Goal: Task Accomplishment & Management: Use online tool/utility

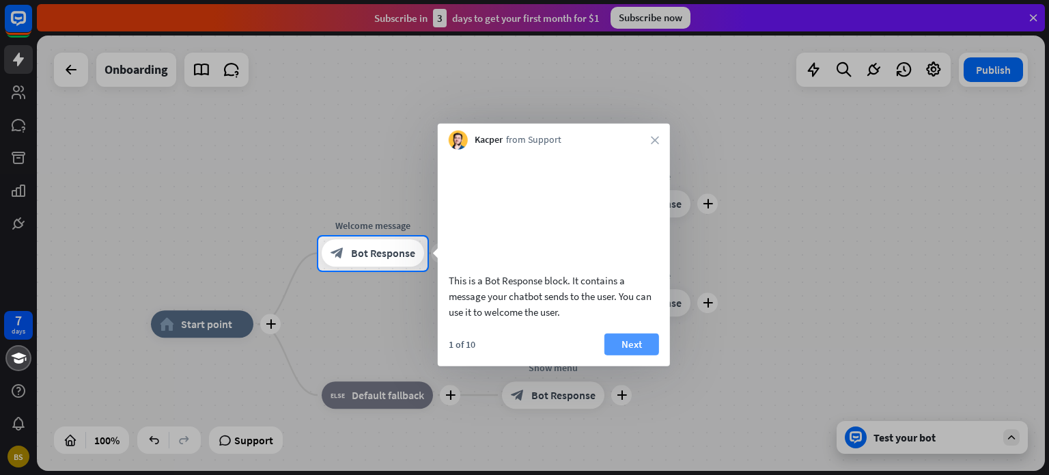
click at [646, 354] on button "Next" at bounding box center [631, 344] width 55 height 22
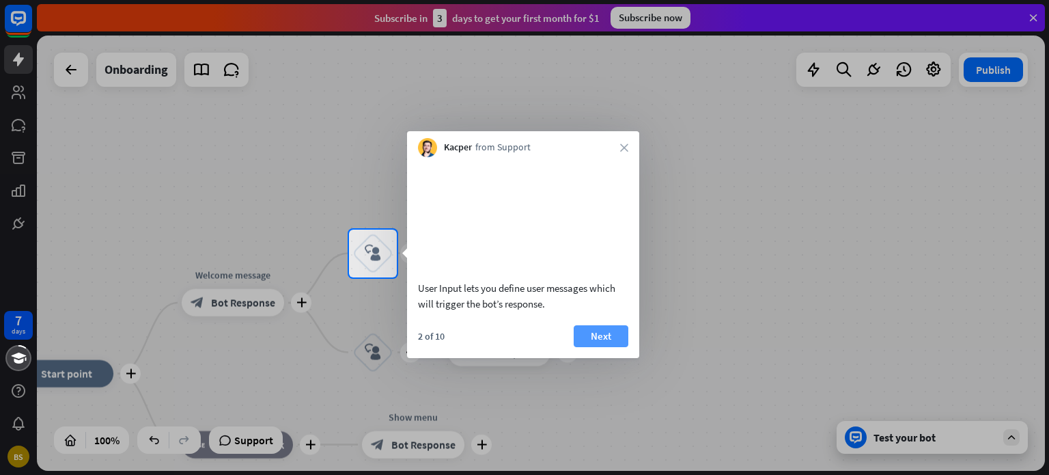
click at [611, 347] on button "Next" at bounding box center [601, 336] width 55 height 22
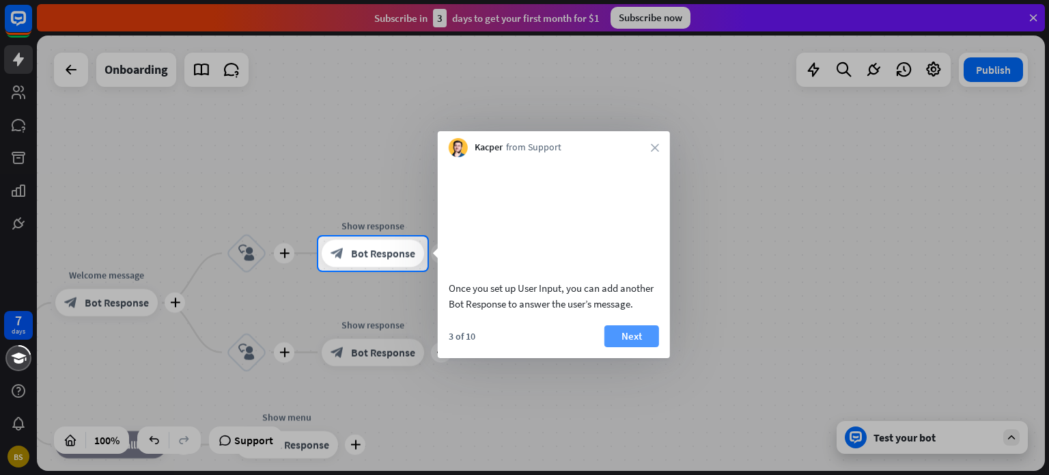
click at [634, 347] on button "Next" at bounding box center [631, 336] width 55 height 22
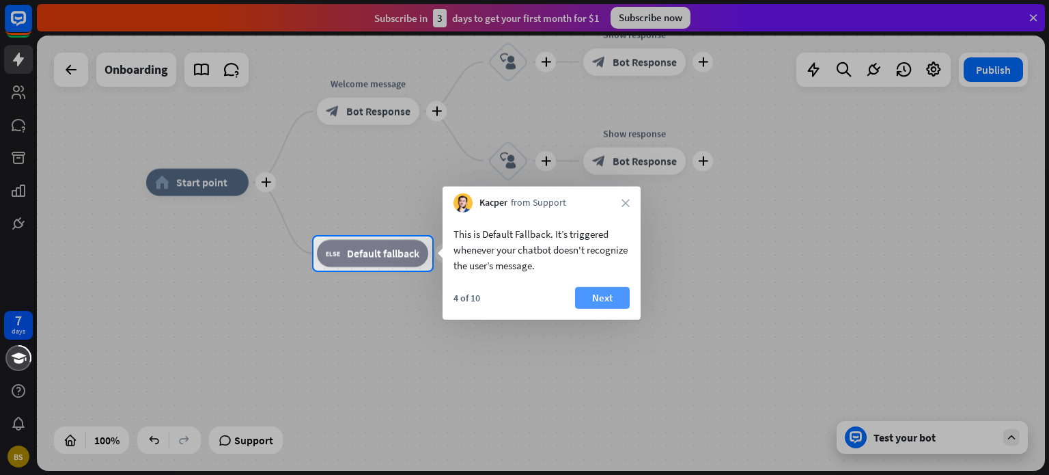
click at [592, 294] on button "Next" at bounding box center [602, 298] width 55 height 22
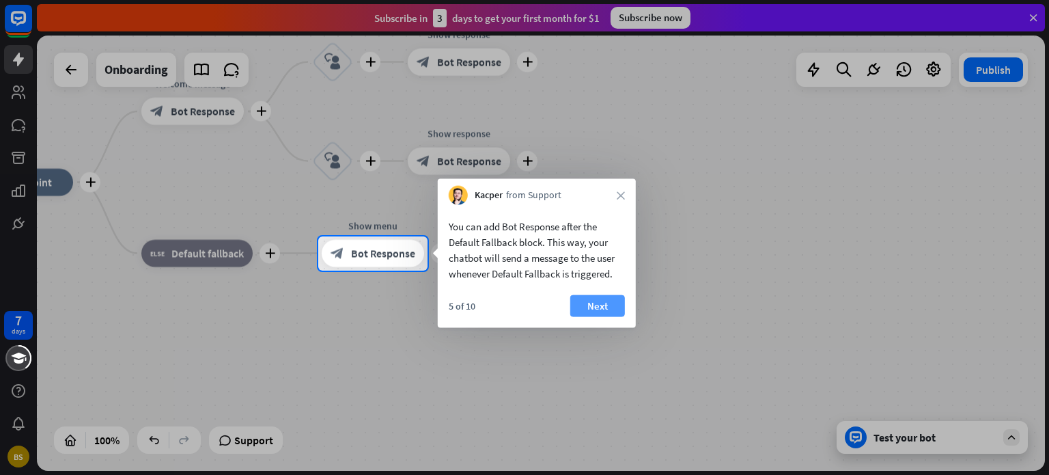
click at [596, 300] on button "Next" at bounding box center [597, 306] width 55 height 22
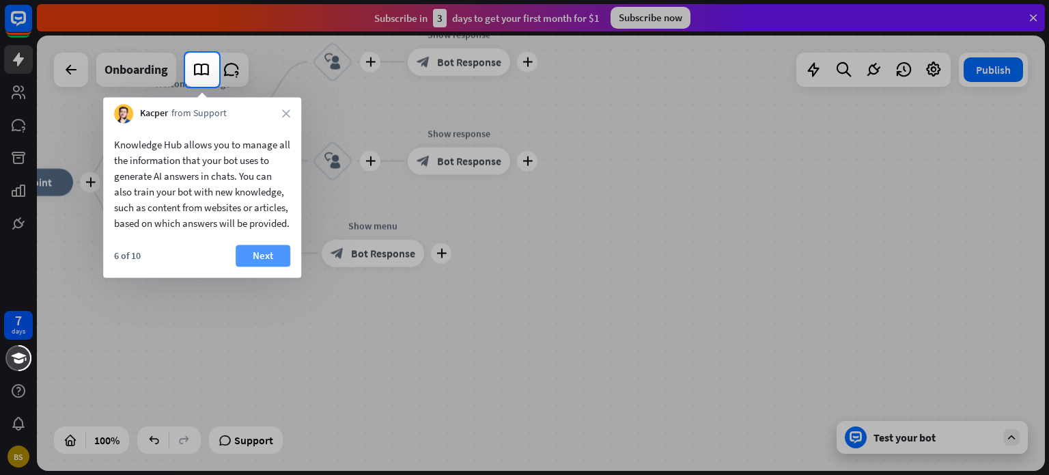
click at [271, 266] on button "Next" at bounding box center [263, 256] width 55 height 22
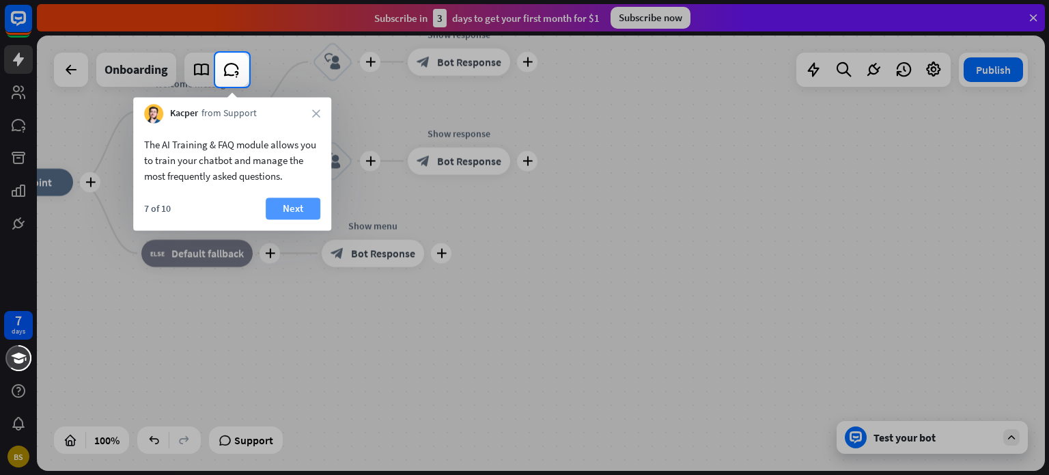
click at [303, 213] on button "Next" at bounding box center [293, 208] width 55 height 22
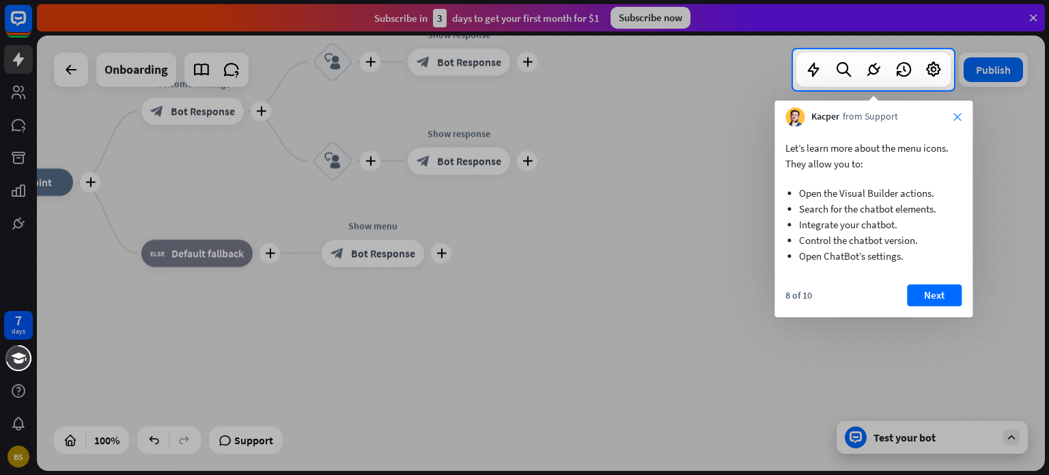
click at [957, 117] on icon "close" at bounding box center [957, 117] width 8 height 8
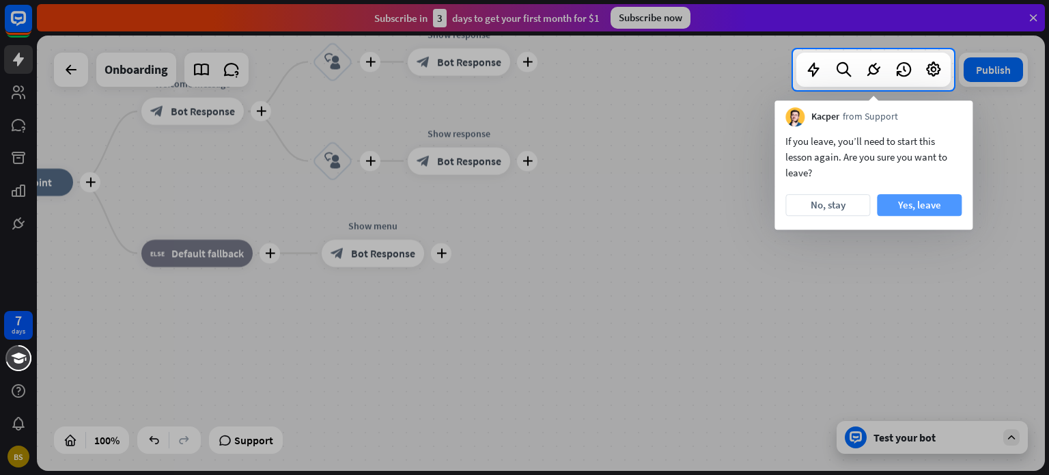
click at [904, 211] on button "Yes, leave" at bounding box center [919, 205] width 85 height 22
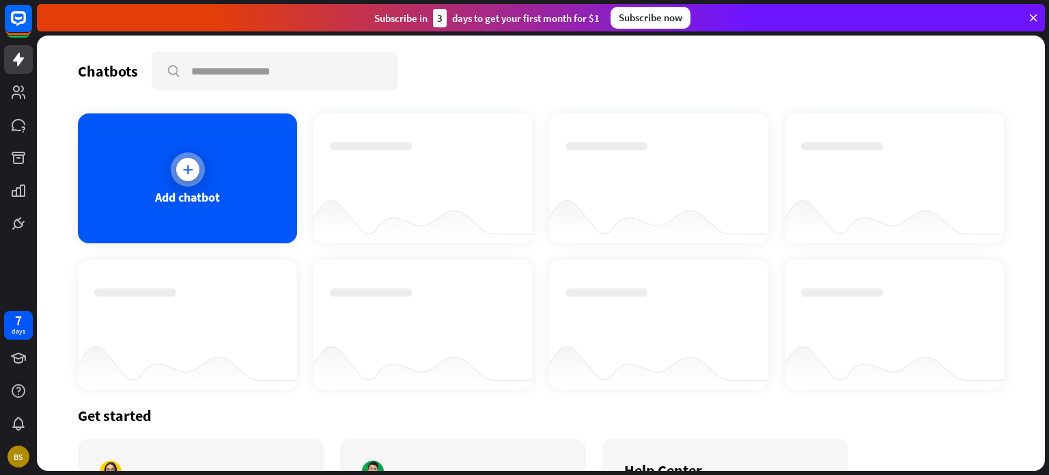
click at [156, 195] on div "Add chatbot" at bounding box center [187, 197] width 65 height 16
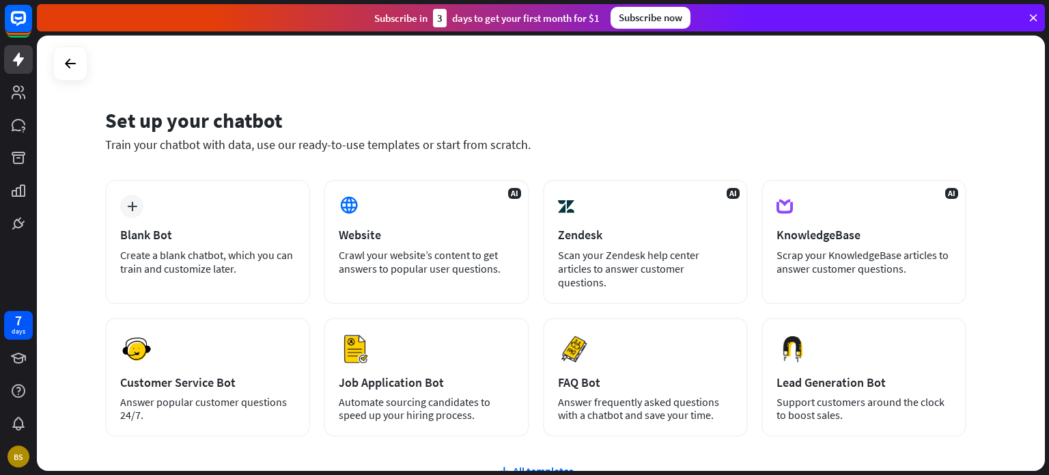
drag, startPoint x: 1048, startPoint y: 157, endPoint x: 1046, endPoint y: 225, distance: 68.3
click at [1046, 225] on div "Set up your chatbot Train your chatbot with data, use our ready-to-use template…" at bounding box center [543, 255] width 1012 height 439
click at [1025, 249] on div "Set up your chatbot Train your chatbot with data, use our ready-to-use template…" at bounding box center [541, 253] width 1008 height 435
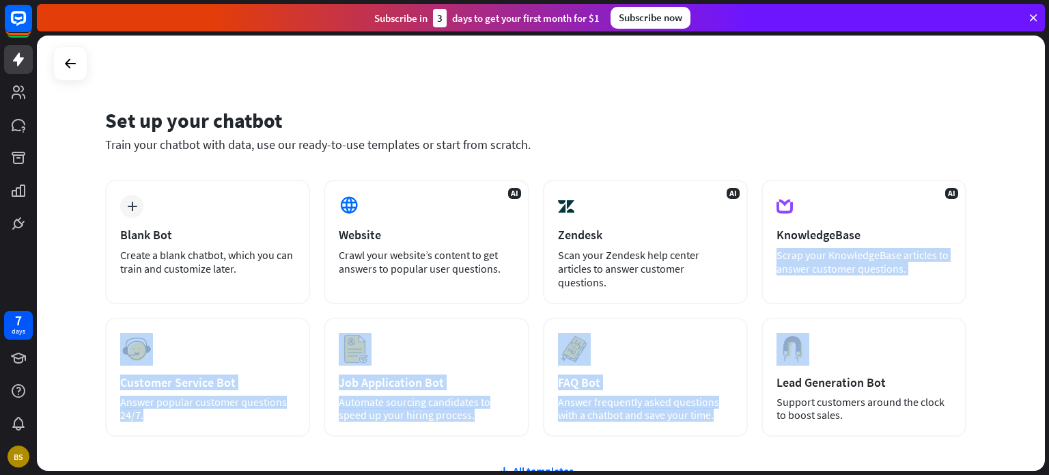
drag, startPoint x: 1048, startPoint y: 220, endPoint x: 1048, endPoint y: 330, distance: 110.0
click at [1048, 330] on div "Set up your chatbot Train your chatbot with data, use our ready-to-use template…" at bounding box center [543, 255] width 1012 height 439
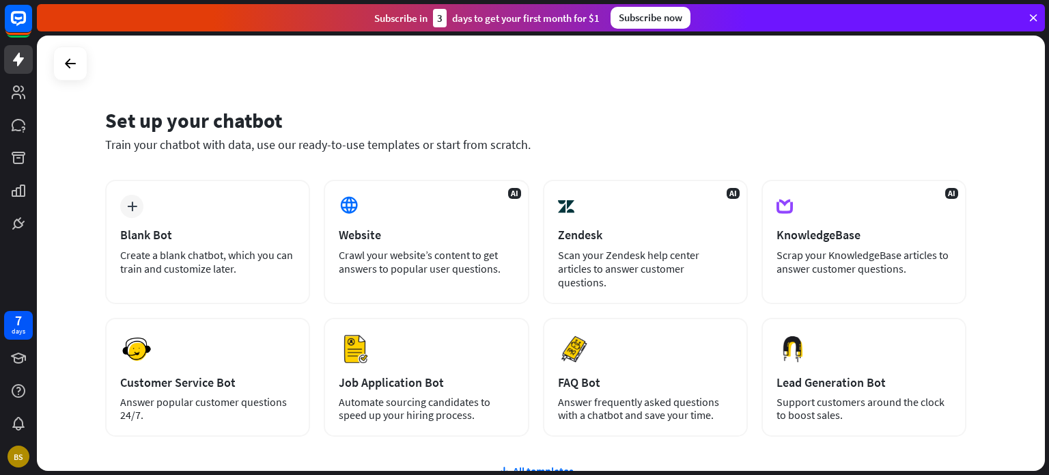
click at [548, 464] on div "plus Blank Bot Create a blank chatbot, which you can train and customize later.…" at bounding box center [535, 390] width 861 height 421
click at [552, 464] on div "All templates" at bounding box center [535, 471] width 861 height 14
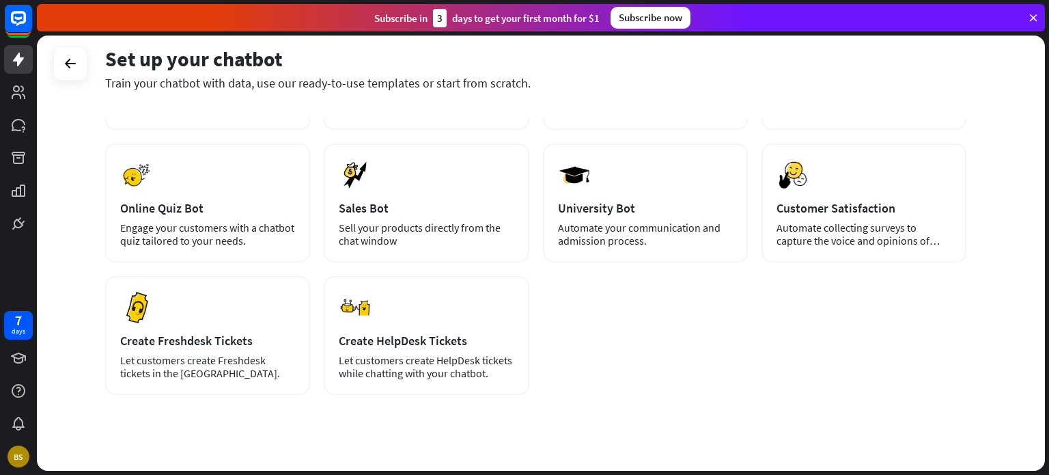
scroll to position [310, 0]
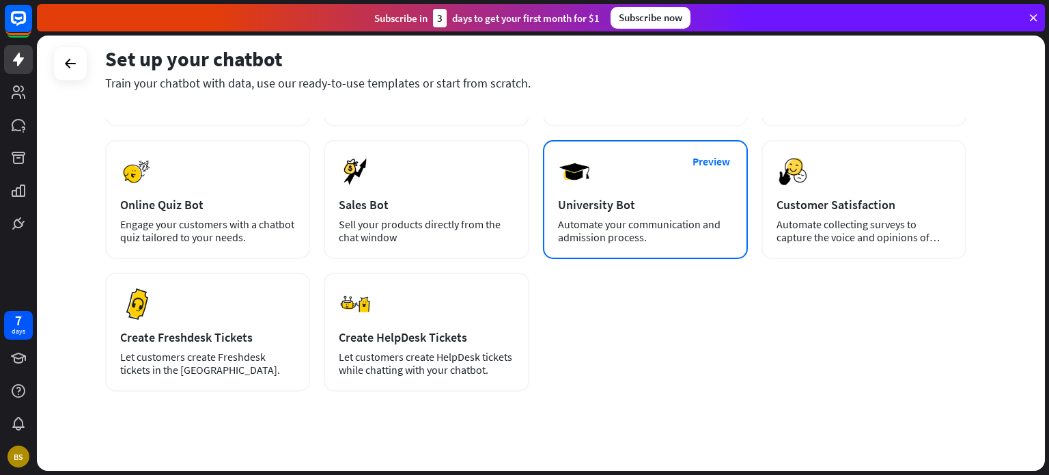
click at [683, 152] on div "Preview University Bot Automate your communication and admission process." at bounding box center [645, 199] width 205 height 119
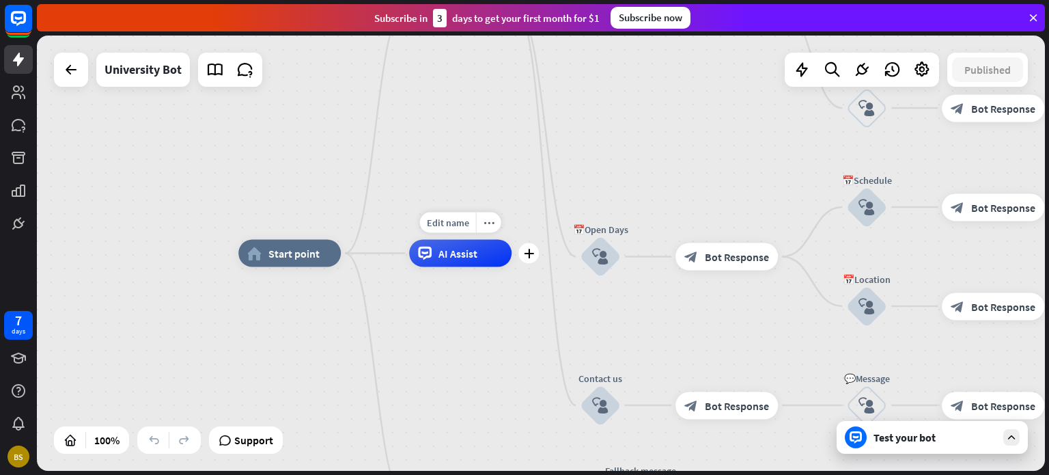
click at [481, 262] on div "AI Assist" at bounding box center [460, 253] width 102 height 27
click at [530, 259] on div "plus" at bounding box center [528, 253] width 20 height 20
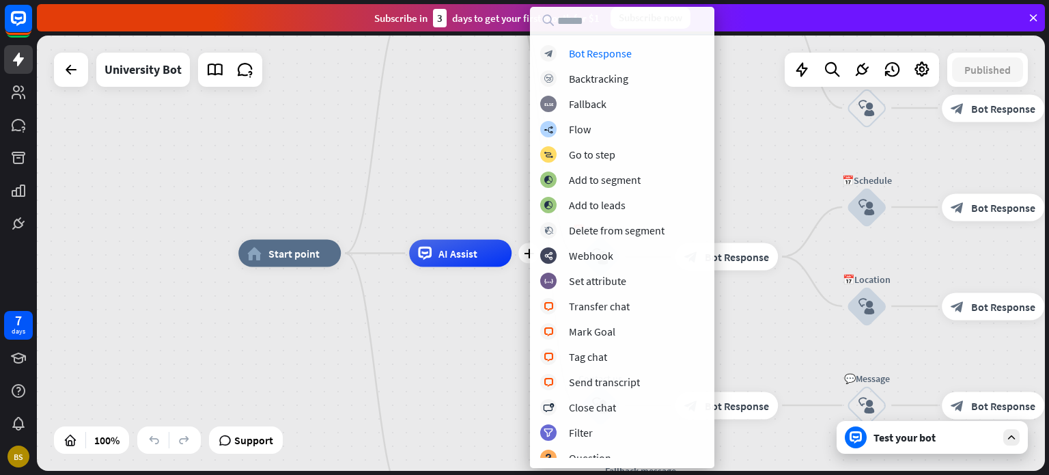
click at [461, 333] on div "home_2 Start point Welcome message block_bot_response Bot Response ✨Main menu b…" at bounding box center [742, 470] width 1008 height 435
